Goal: Task Accomplishment & Management: Manage account settings

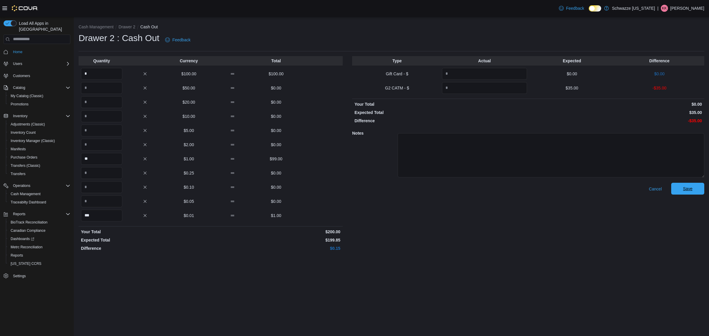
type input "***"
click at [692, 186] on span "Save" at bounding box center [688, 189] width 26 height 12
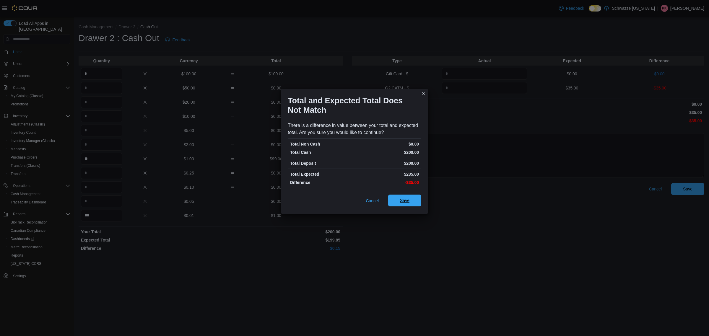
click at [411, 202] on span "Save" at bounding box center [405, 201] width 26 height 12
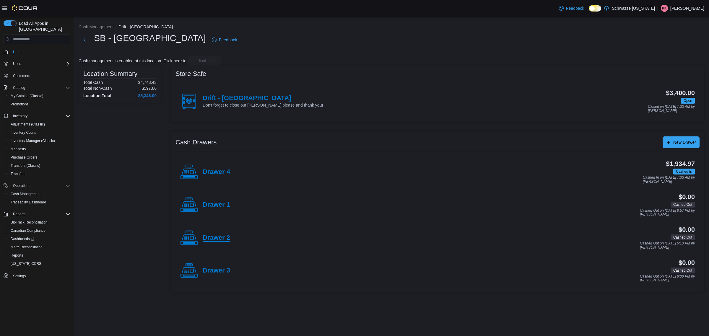
click at [215, 237] on h4 "Drawer 2" at bounding box center [216, 238] width 27 height 8
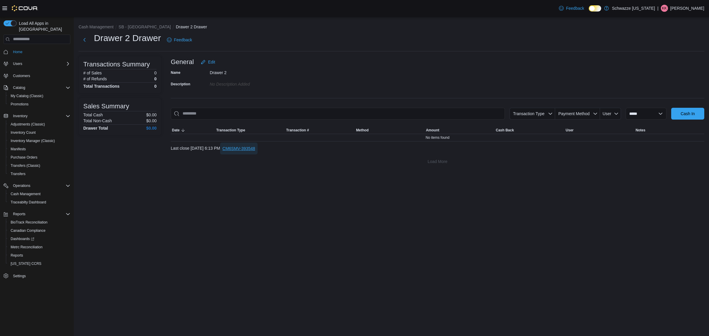
click at [254, 150] on span "CM6SMV-393548" at bounding box center [238, 149] width 33 height 6
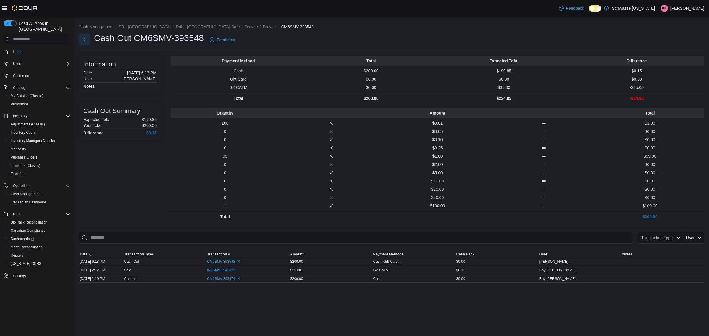
click at [87, 39] on button "Next" at bounding box center [85, 40] width 12 height 12
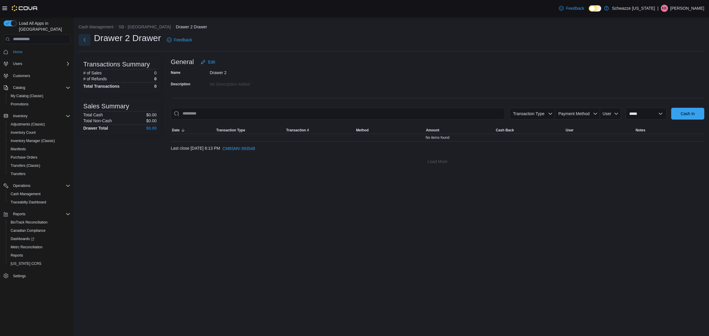
click at [87, 39] on button "Next" at bounding box center [85, 40] width 12 height 12
